Goal: Information Seeking & Learning: Learn about a topic

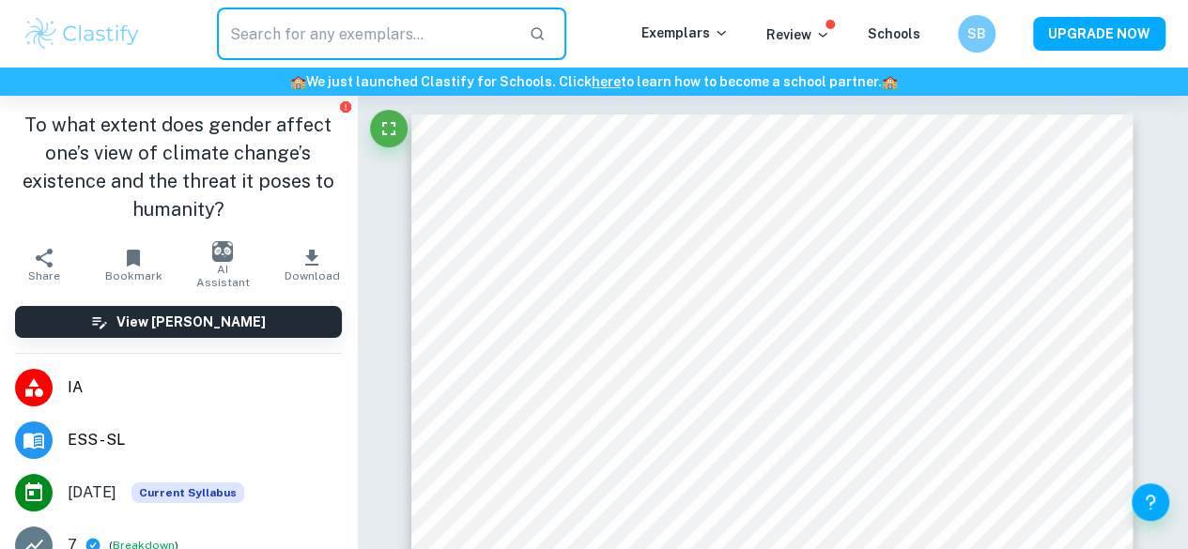
click at [449, 10] on input "text" at bounding box center [365, 34] width 297 height 53
type input "mon"
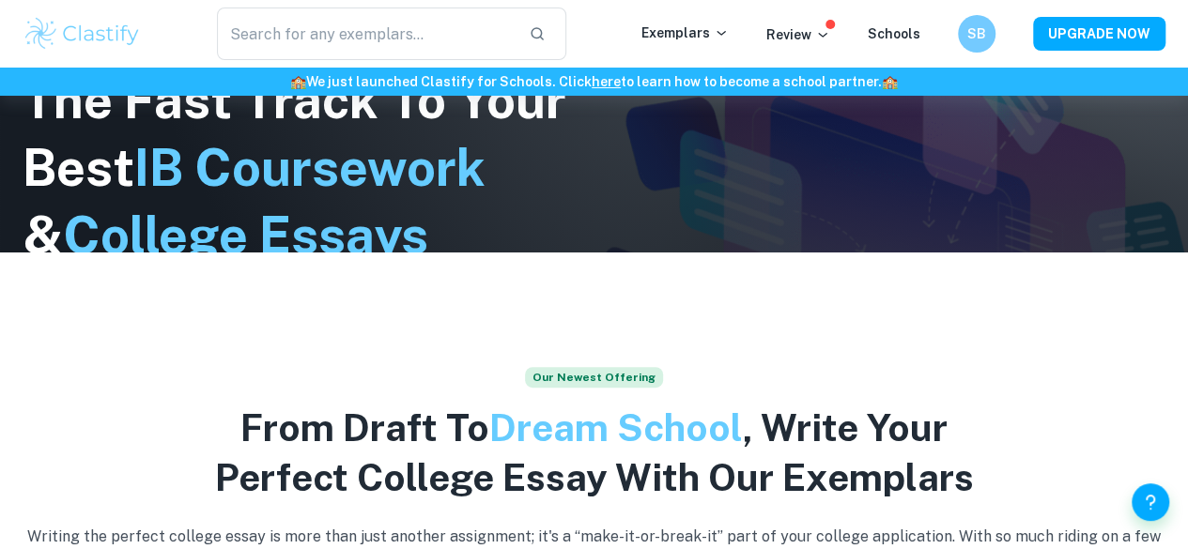
scroll to position [324, 0]
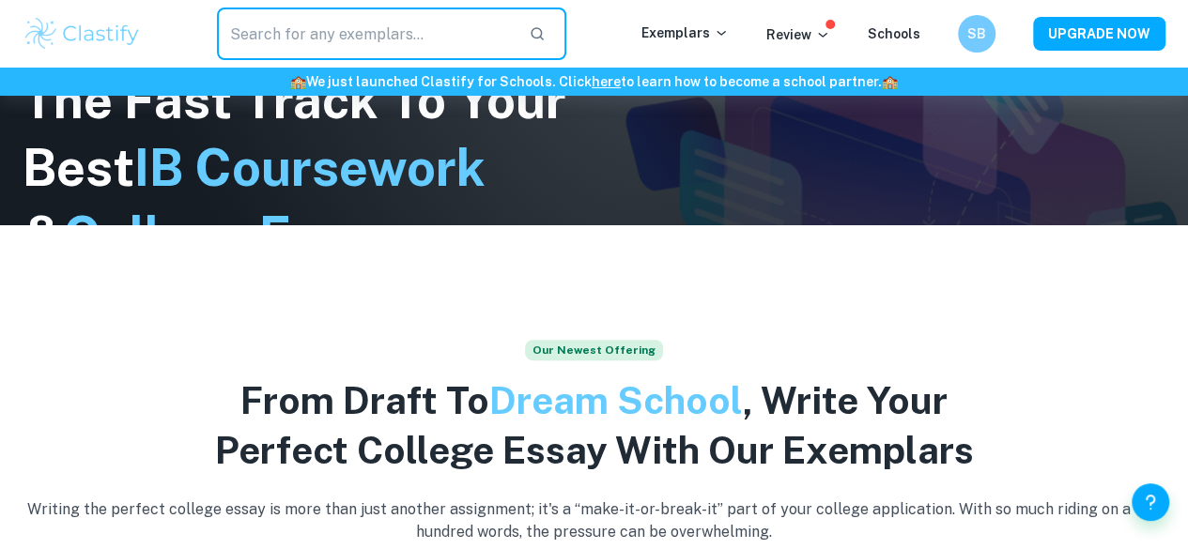
click at [473, 23] on input "text" at bounding box center [365, 34] width 297 height 53
type input "monography"
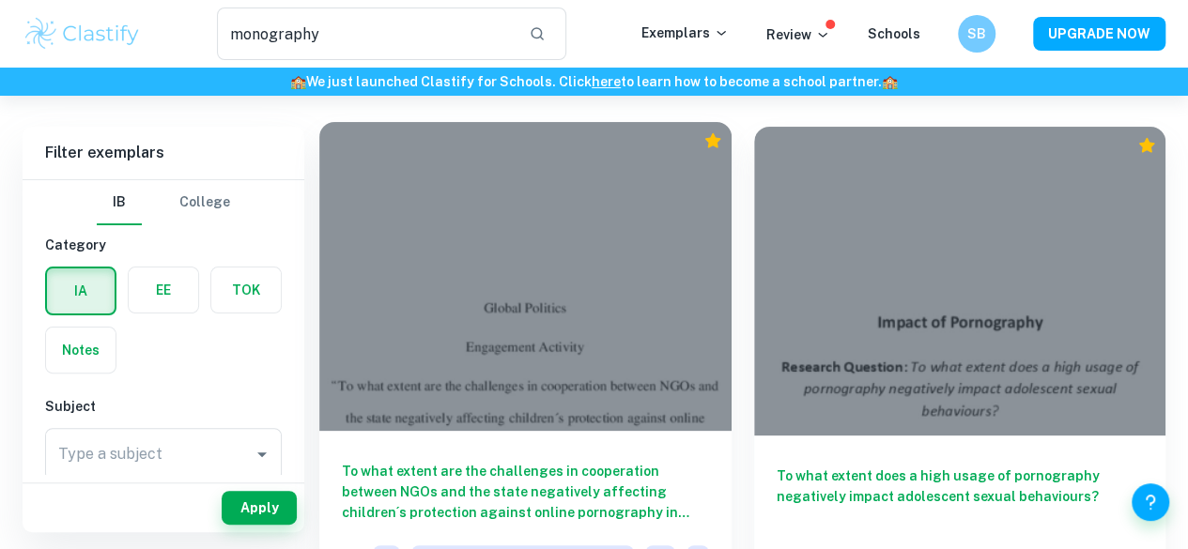
scroll to position [79, 0]
